Goal: Register for event/course

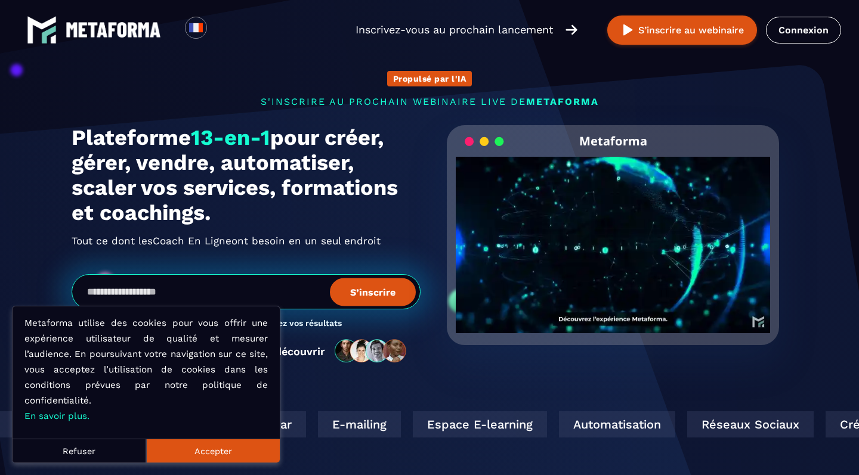
click at [225, 458] on button "Accepter" at bounding box center [213, 451] width 134 height 24
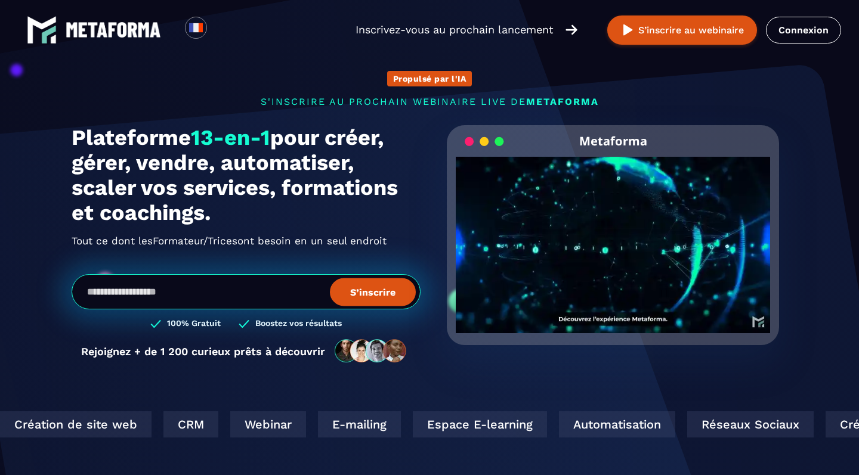
click at [371, 298] on button "S’inscrire" at bounding box center [373, 292] width 86 height 28
click at [209, 289] on input "email" at bounding box center [246, 291] width 349 height 35
type input "**********"
click at [359, 291] on button "S’inscrire" at bounding box center [373, 292] width 86 height 28
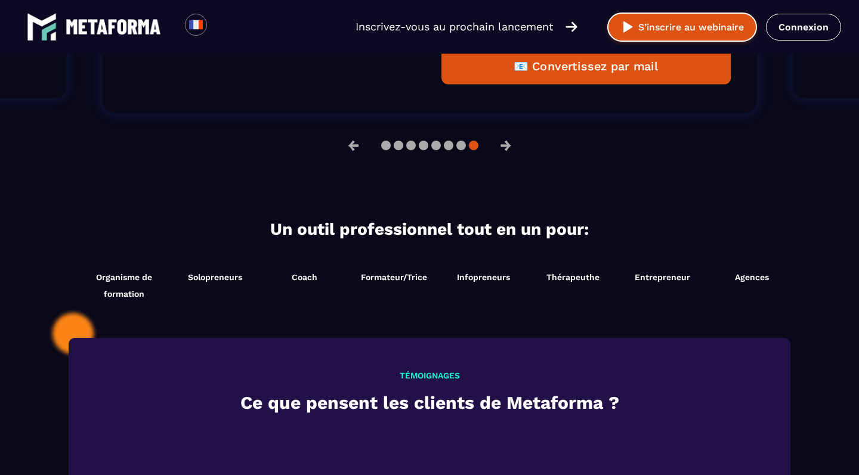
click at [681, 33] on button "S’inscrire au webinaire" at bounding box center [682, 27] width 150 height 29
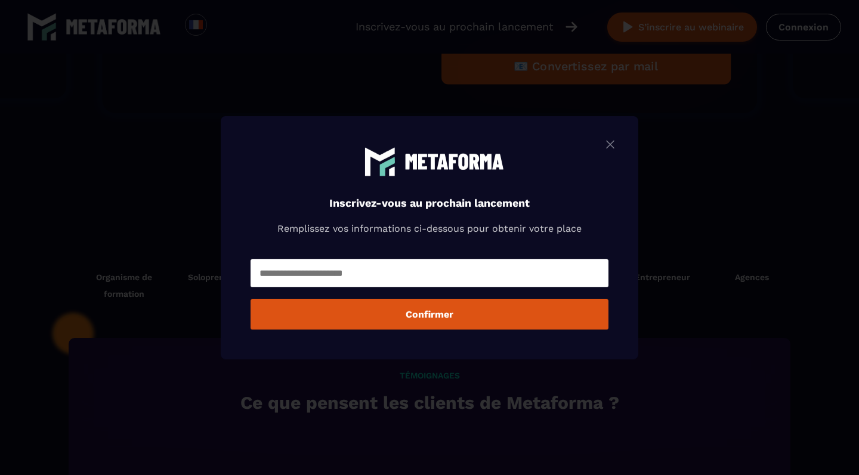
click at [281, 275] on input "Modal window" at bounding box center [430, 274] width 358 height 28
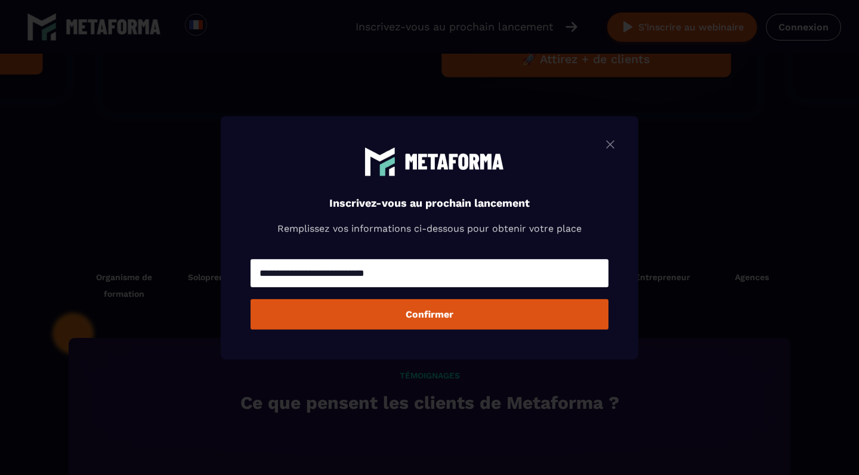
type input "**********"
click at [352, 314] on button "Confirmer" at bounding box center [430, 314] width 358 height 30
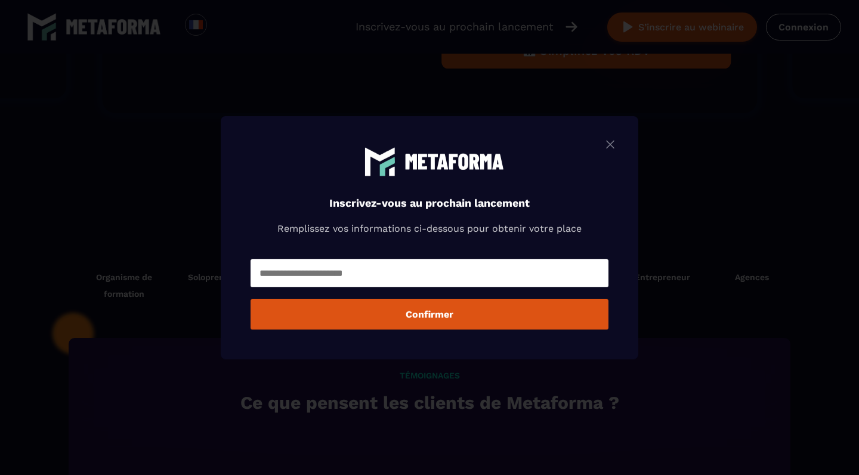
click at [613, 146] on img "Modal window" at bounding box center [610, 144] width 14 height 15
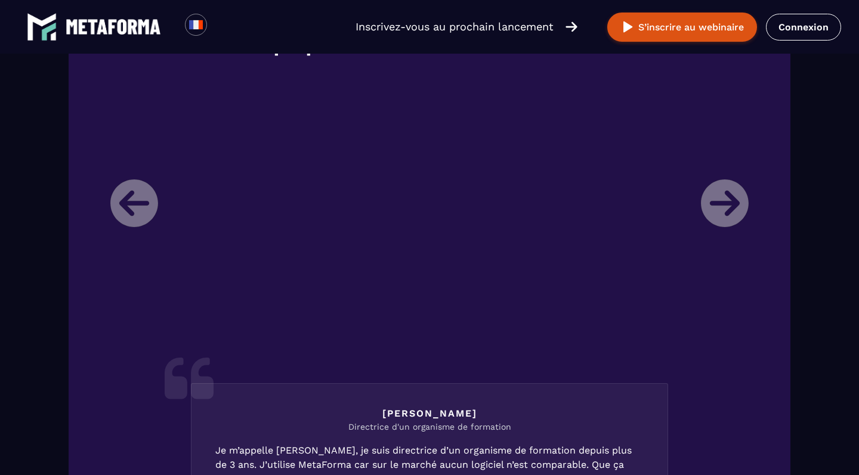
scroll to position [1468, 0]
click at [684, 30] on button "S’inscrire au webinaire" at bounding box center [682, 27] width 150 height 29
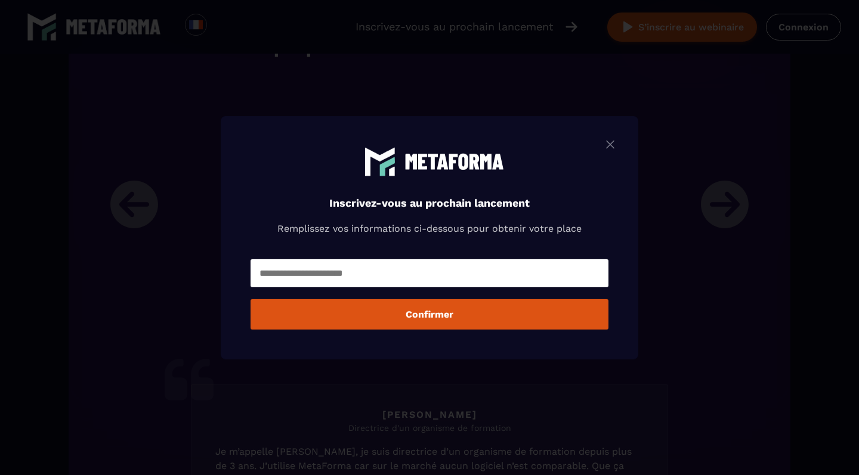
click at [612, 146] on img "Modal window" at bounding box center [610, 144] width 14 height 15
